Goal: Find specific page/section: Find specific page/section

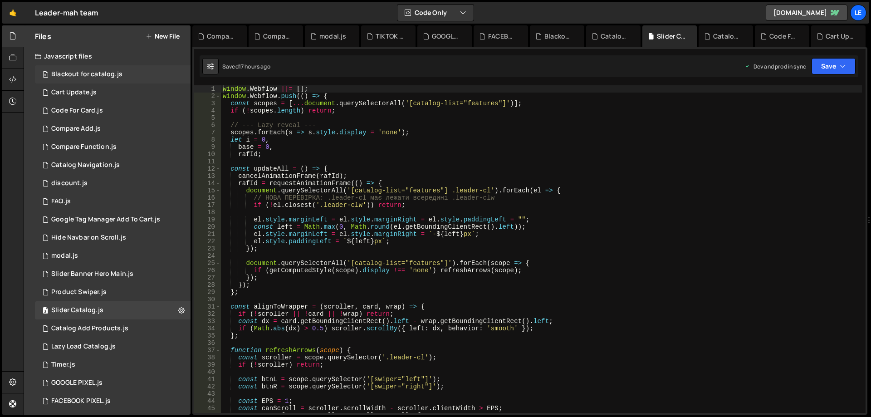
click at [94, 66] on div "0 Blackout for catalog.js 0" at bounding box center [113, 74] width 156 height 18
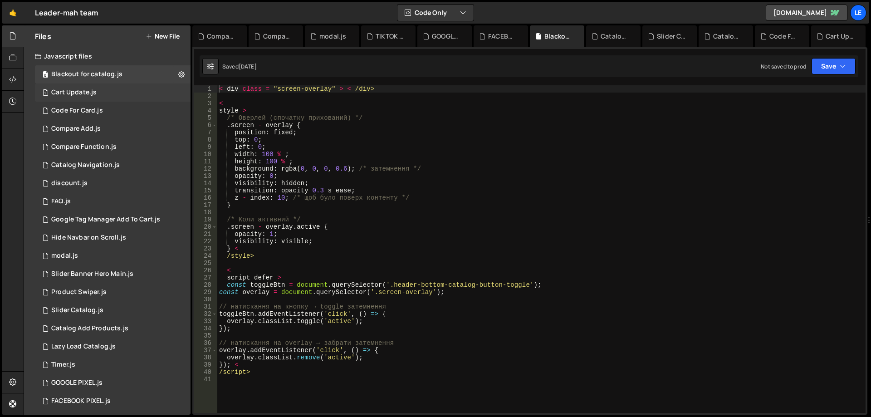
click at [111, 93] on div "1 Cart Update.js 0" at bounding box center [113, 92] width 156 height 18
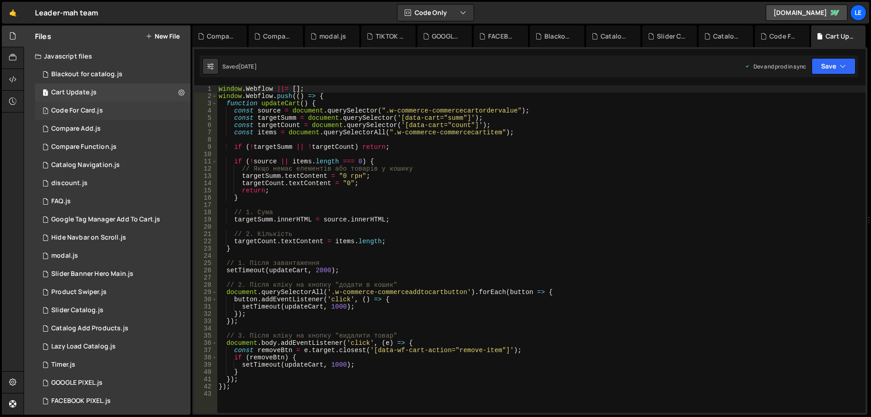
click at [117, 114] on div "1 Code For Card.js 0" at bounding box center [113, 111] width 156 height 18
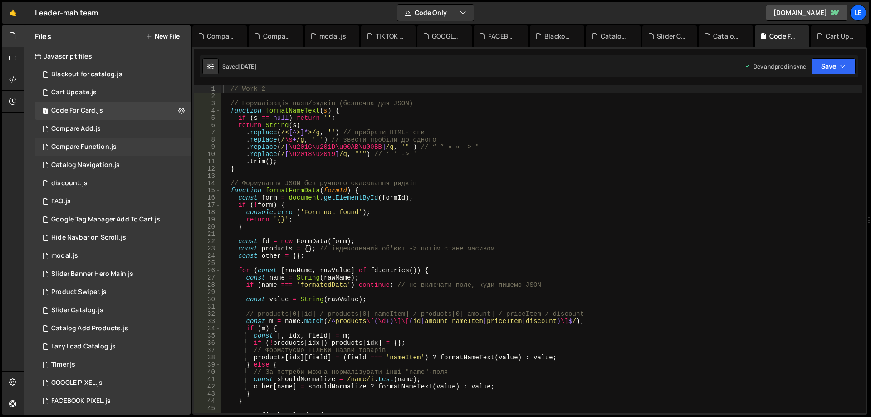
click at [119, 145] on div "1 Compare Function.js 0" at bounding box center [113, 147] width 156 height 18
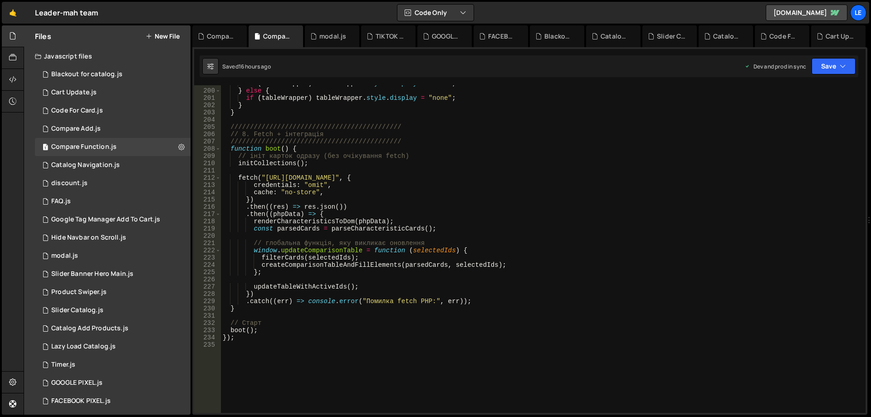
scroll to position [1442, 0]
click at [127, 165] on div "1 Catalog Navigation.js 0" at bounding box center [113, 165] width 156 height 18
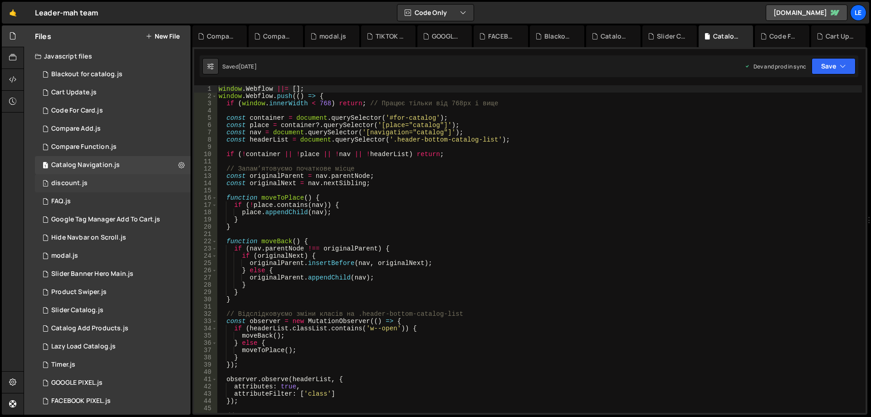
click at [123, 181] on div "1 discount.js 0" at bounding box center [113, 183] width 156 height 18
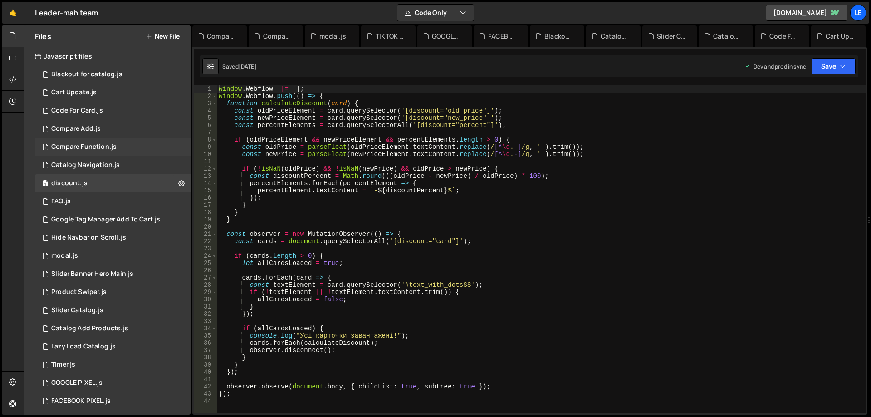
click at [117, 144] on div "1 Compare Function.js 0" at bounding box center [113, 147] width 156 height 18
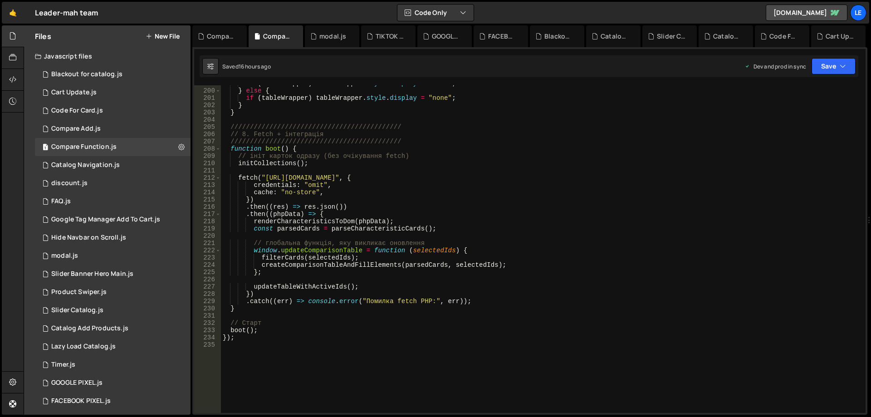
type textarea "function boot() {"
click at [480, 146] on div "if ( tableWrapper ) tableWrapper . style . display = "flex" ; } else { if ( tab…" at bounding box center [541, 251] width 641 height 342
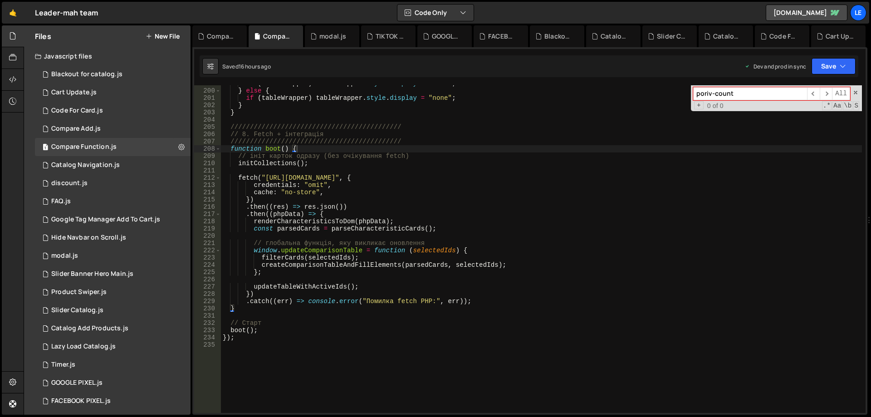
type input "poriv-count"
